Goal: Information Seeking & Learning: Learn about a topic

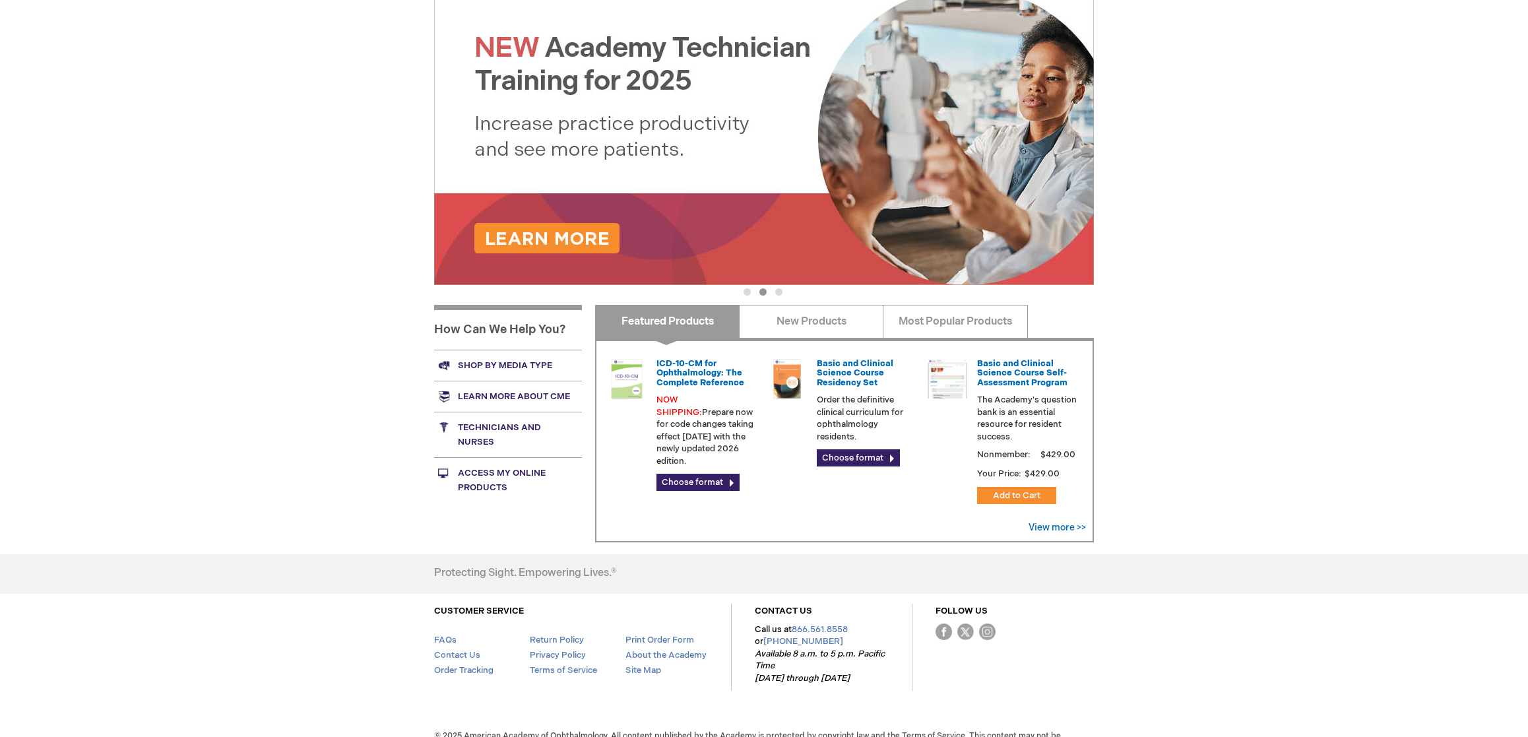
scroll to position [255, 0]
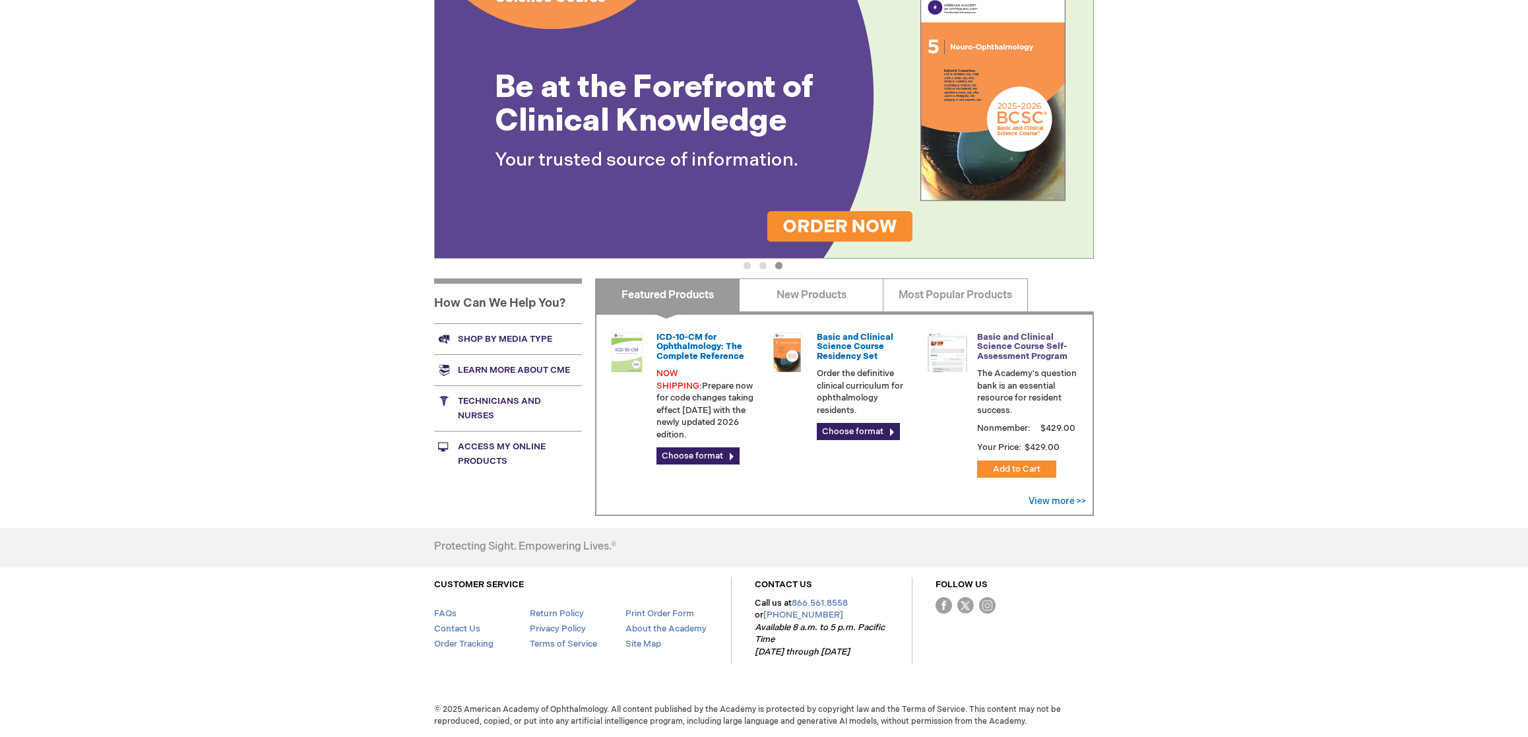
click at [1034, 347] on link "Basic and Clinical Science Course Self-Assessment Program" at bounding box center [1022, 347] width 90 height 30
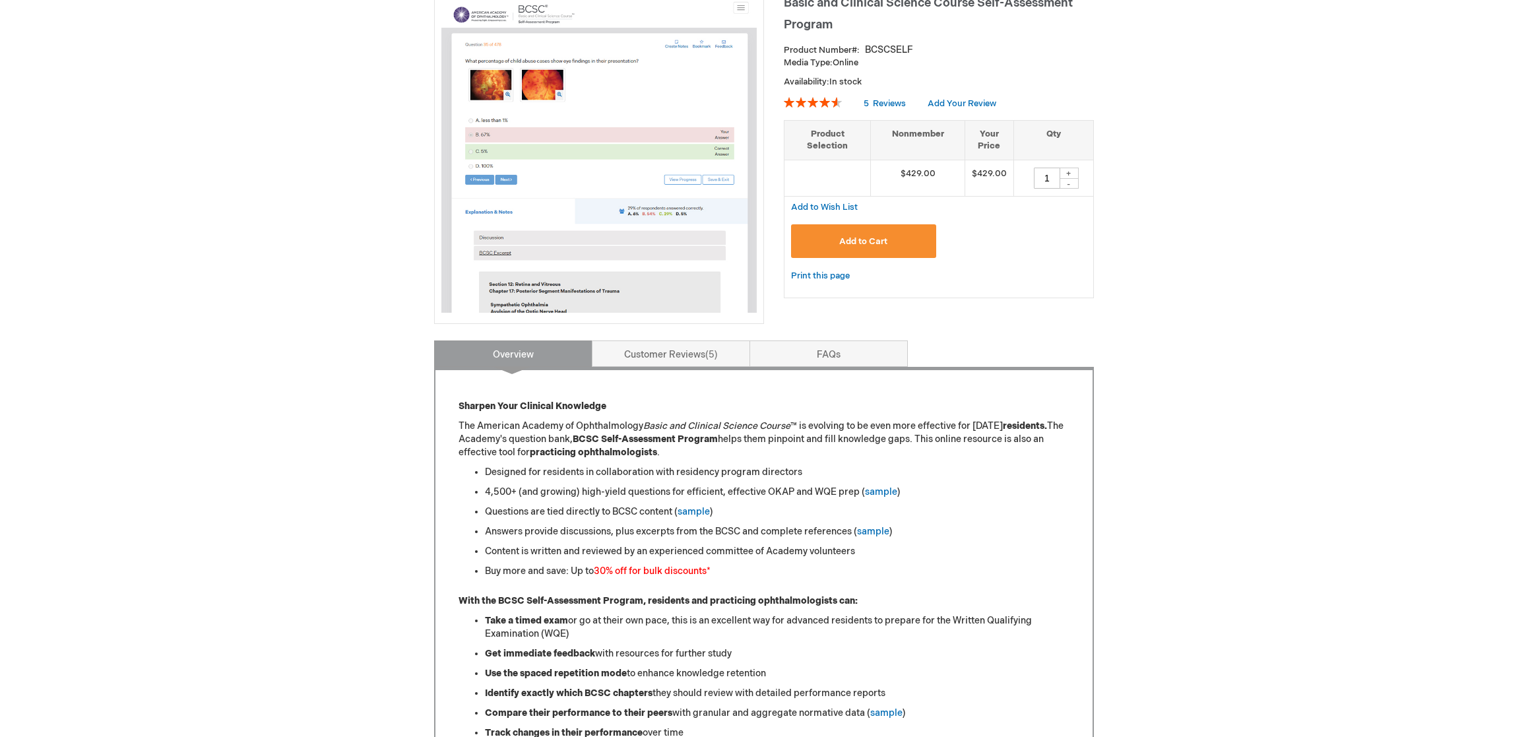
scroll to position [249, 0]
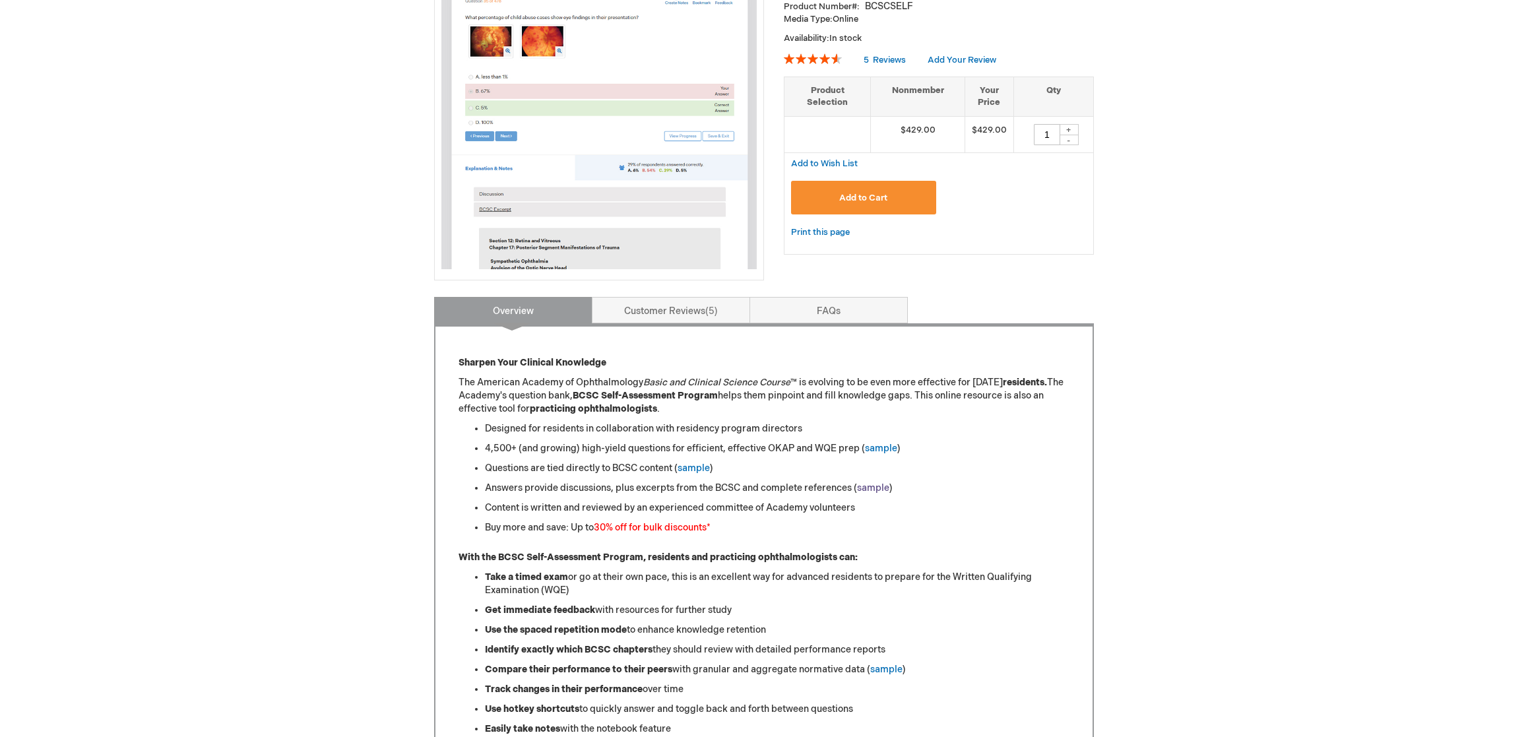
click at [879, 485] on link "sample" at bounding box center [873, 487] width 32 height 11
